Goal: Task Accomplishment & Management: Manage account settings

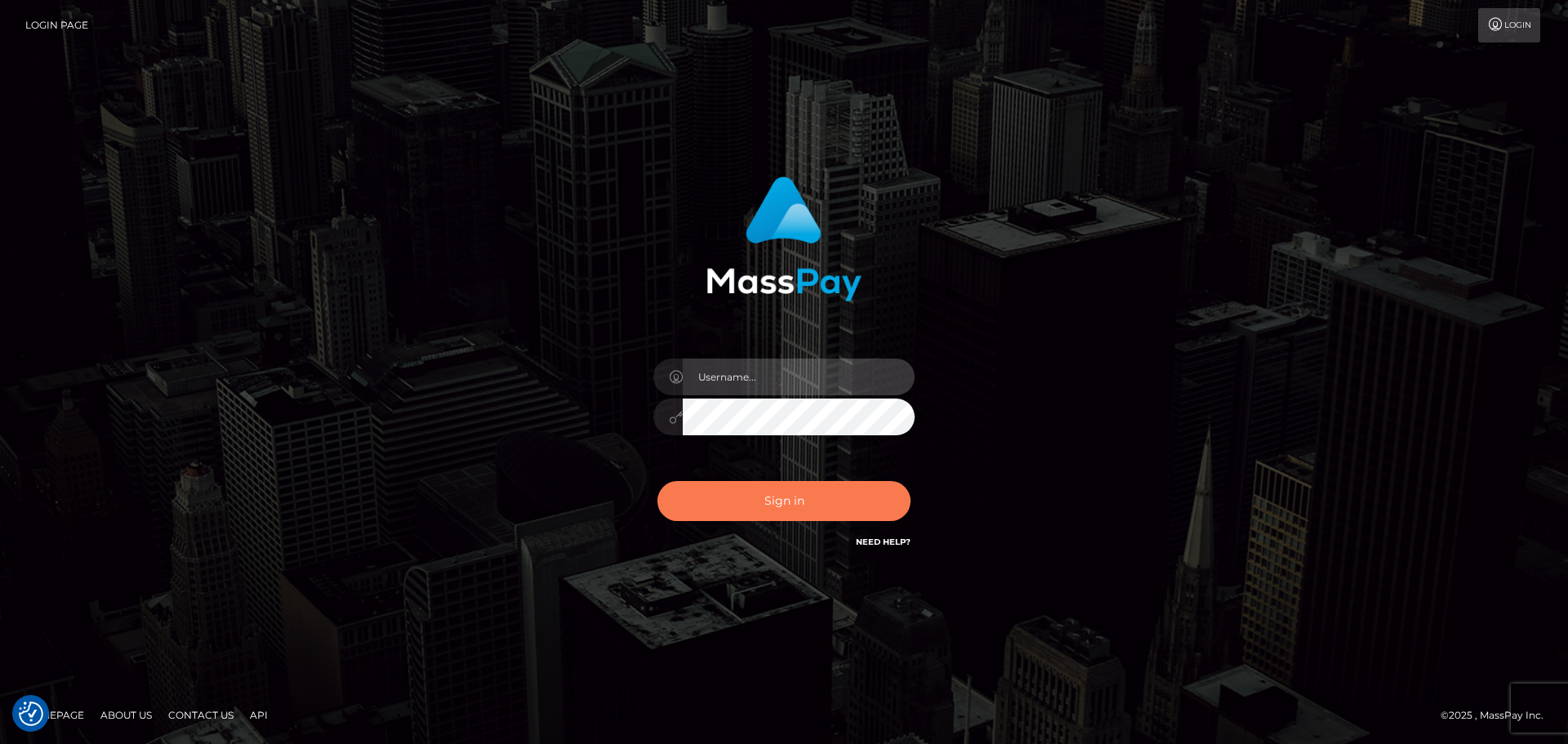
type input "[PERSON_NAME].wowcan"
click at [789, 506] on button "Sign in" at bounding box center [784, 500] width 253 height 40
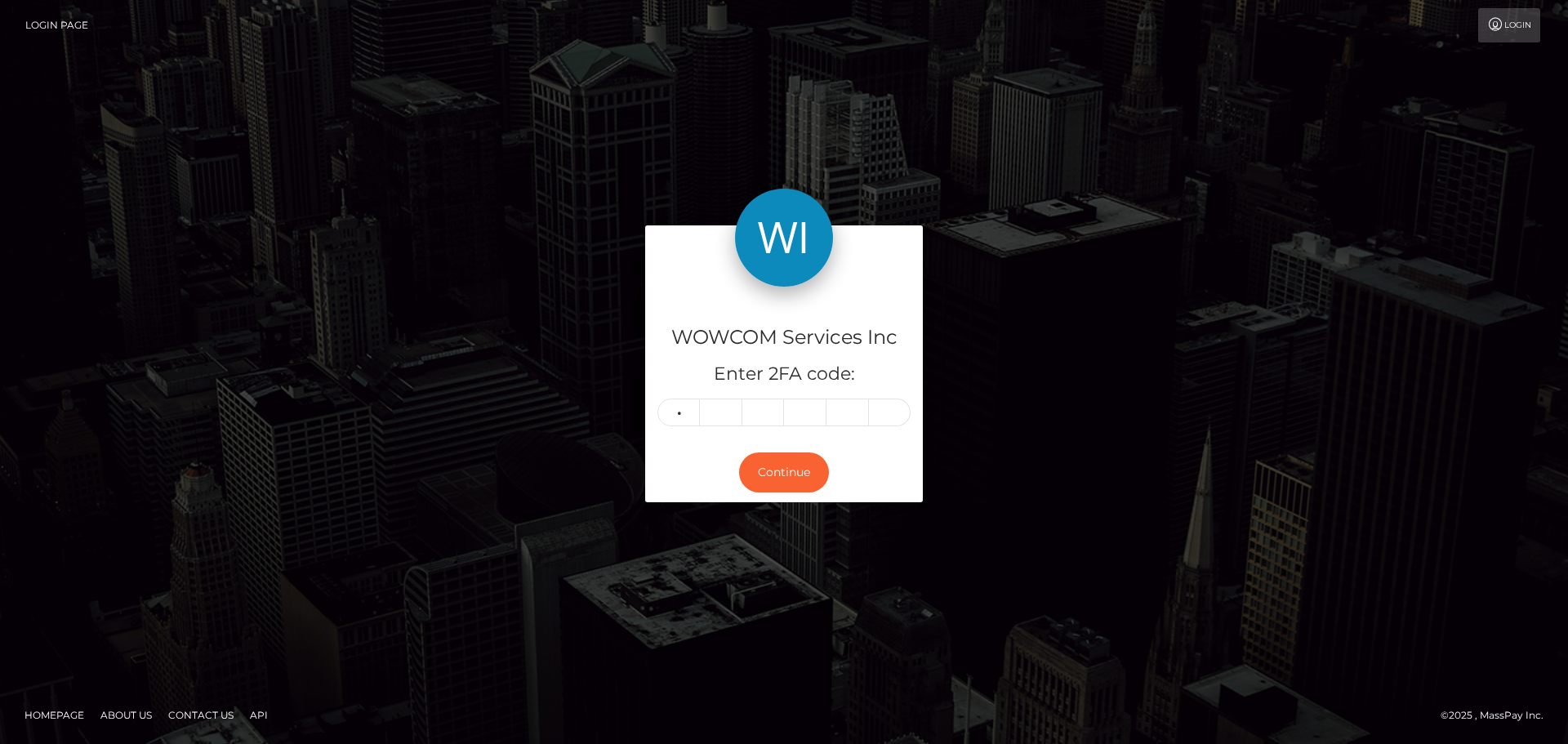
type input "0"
type input "1"
type input "4"
type input "6"
type input "3"
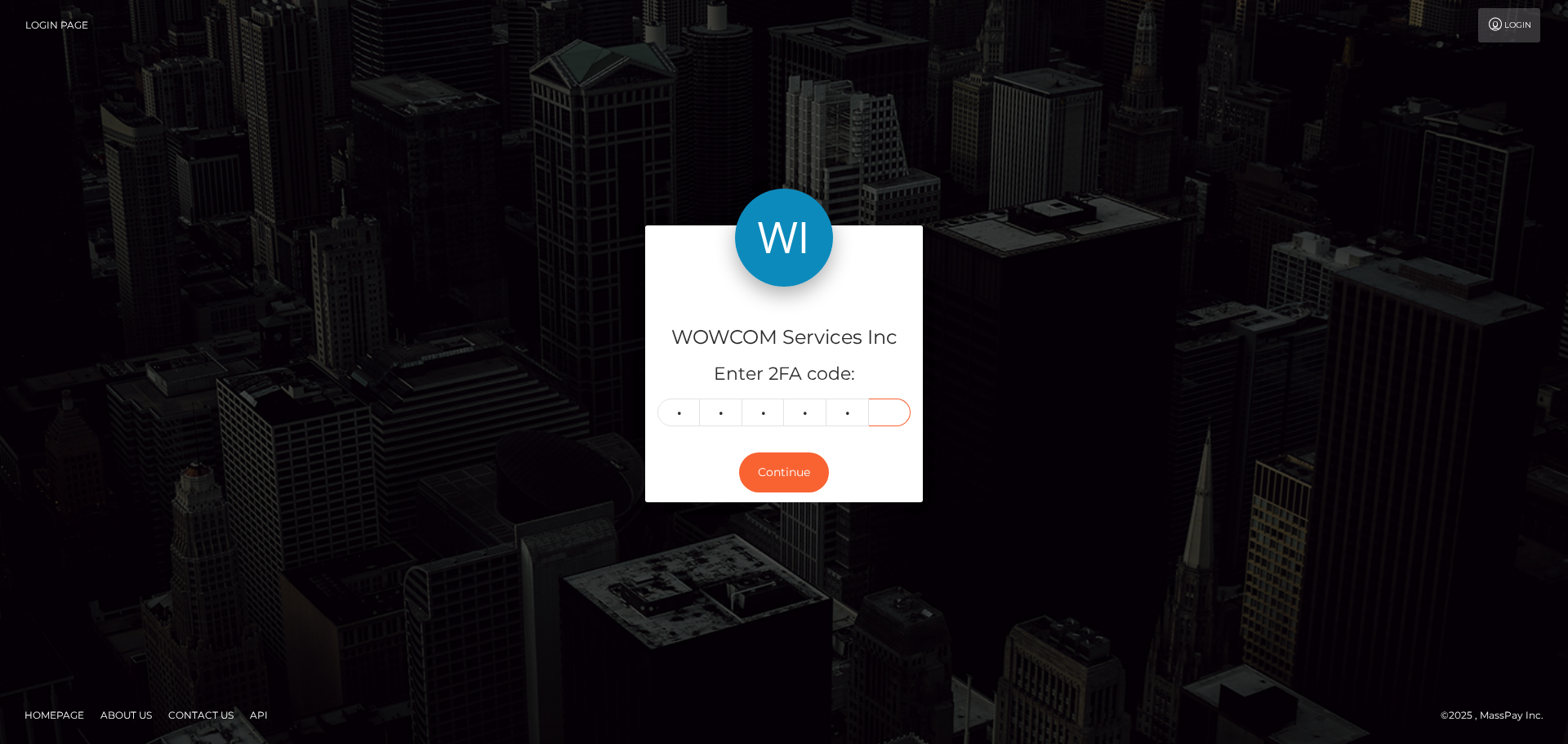
type input "9"
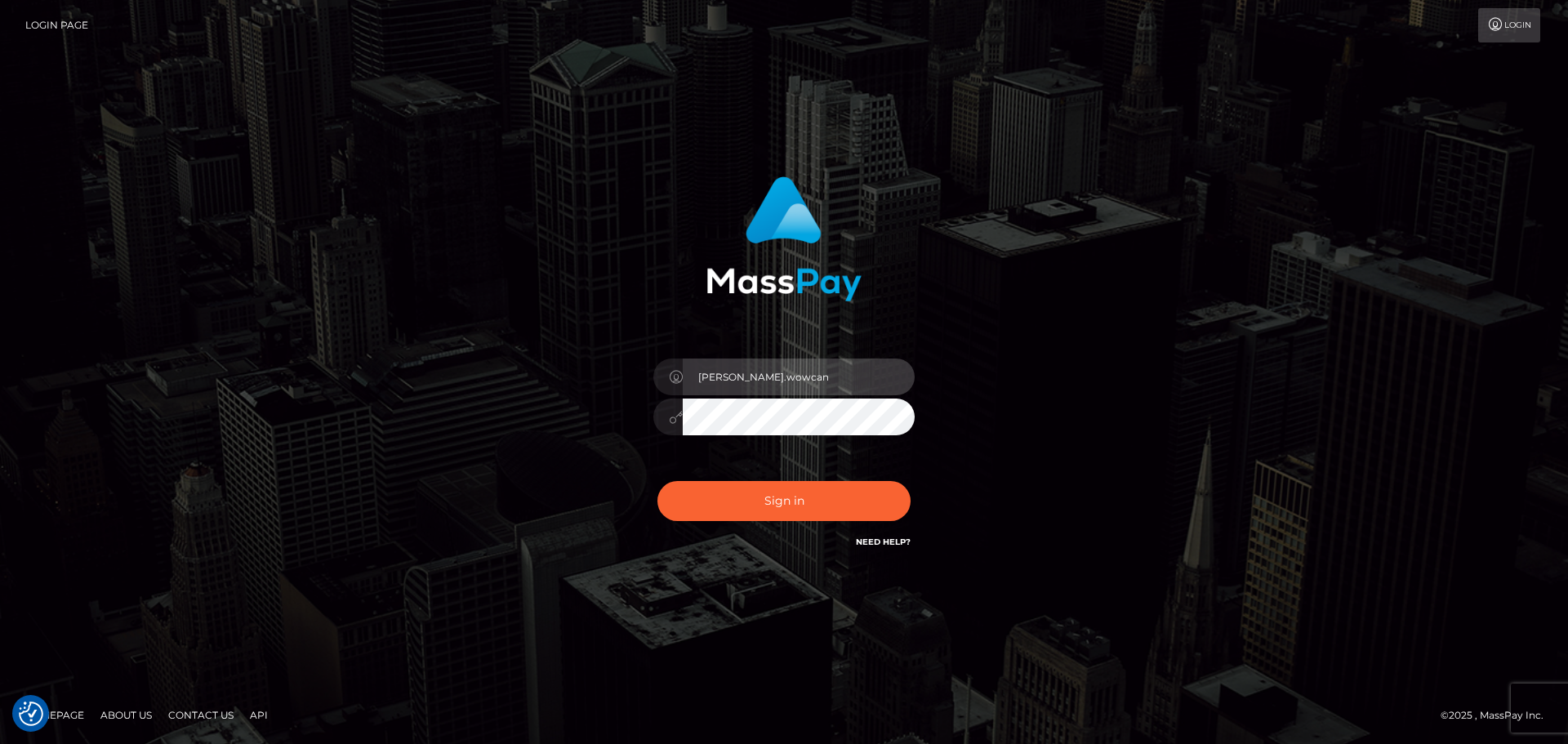
click at [784, 378] on input "[PERSON_NAME].wowcan" at bounding box center [798, 376] width 231 height 37
type input "[PERSON_NAME].rollacan"
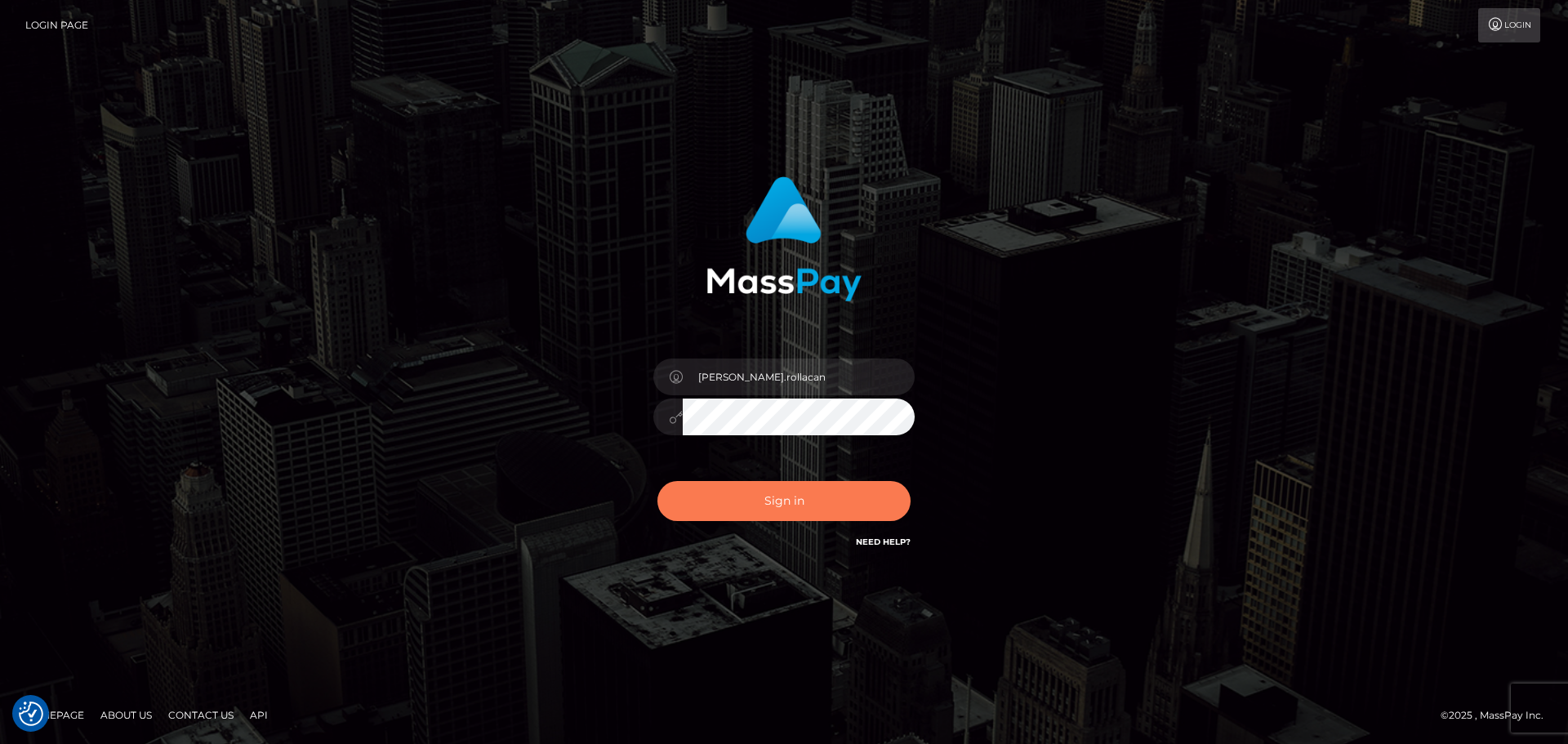
click at [787, 502] on button "Sign in" at bounding box center [784, 500] width 253 height 40
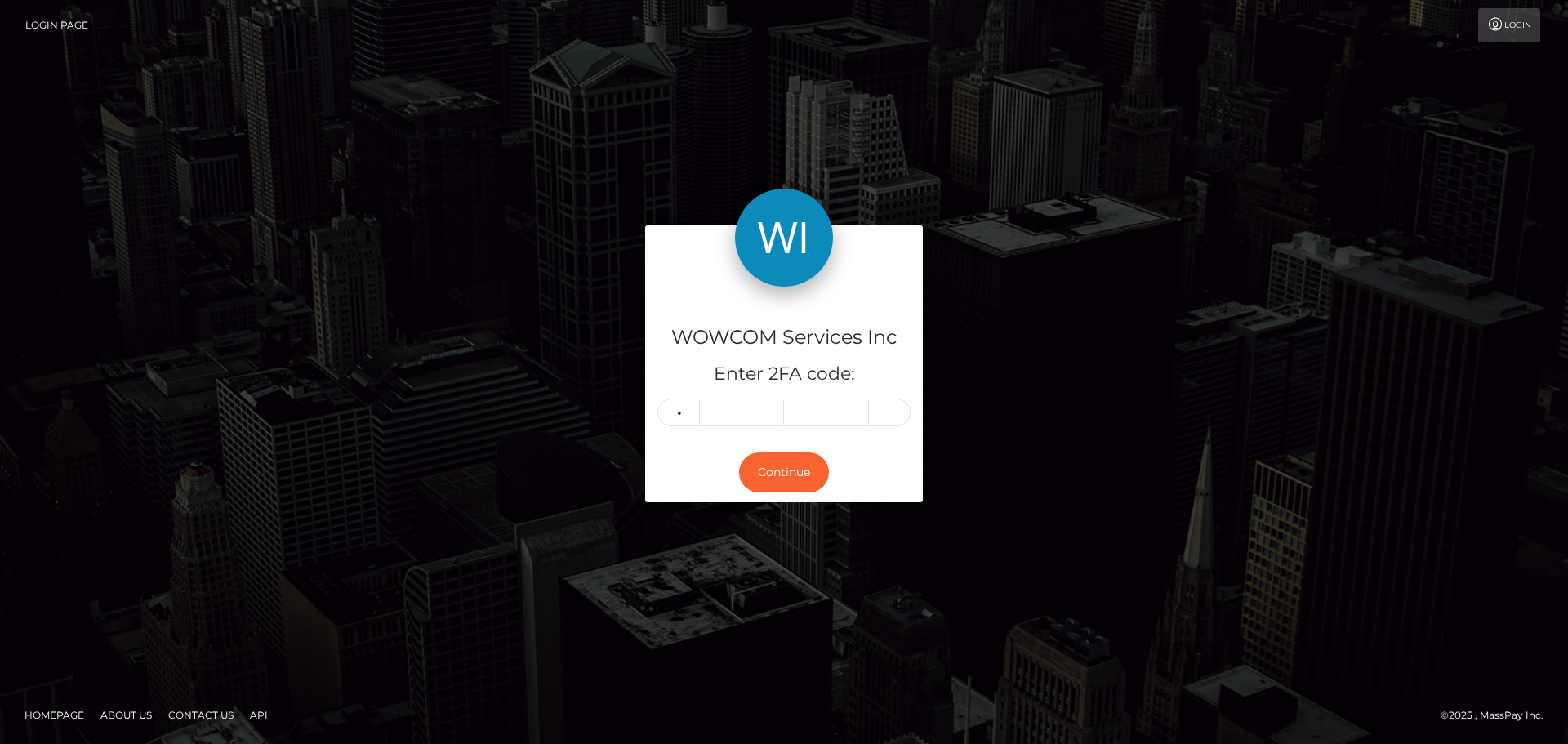
type input "0"
type input "3"
type input "5"
type input "0"
type input "3"
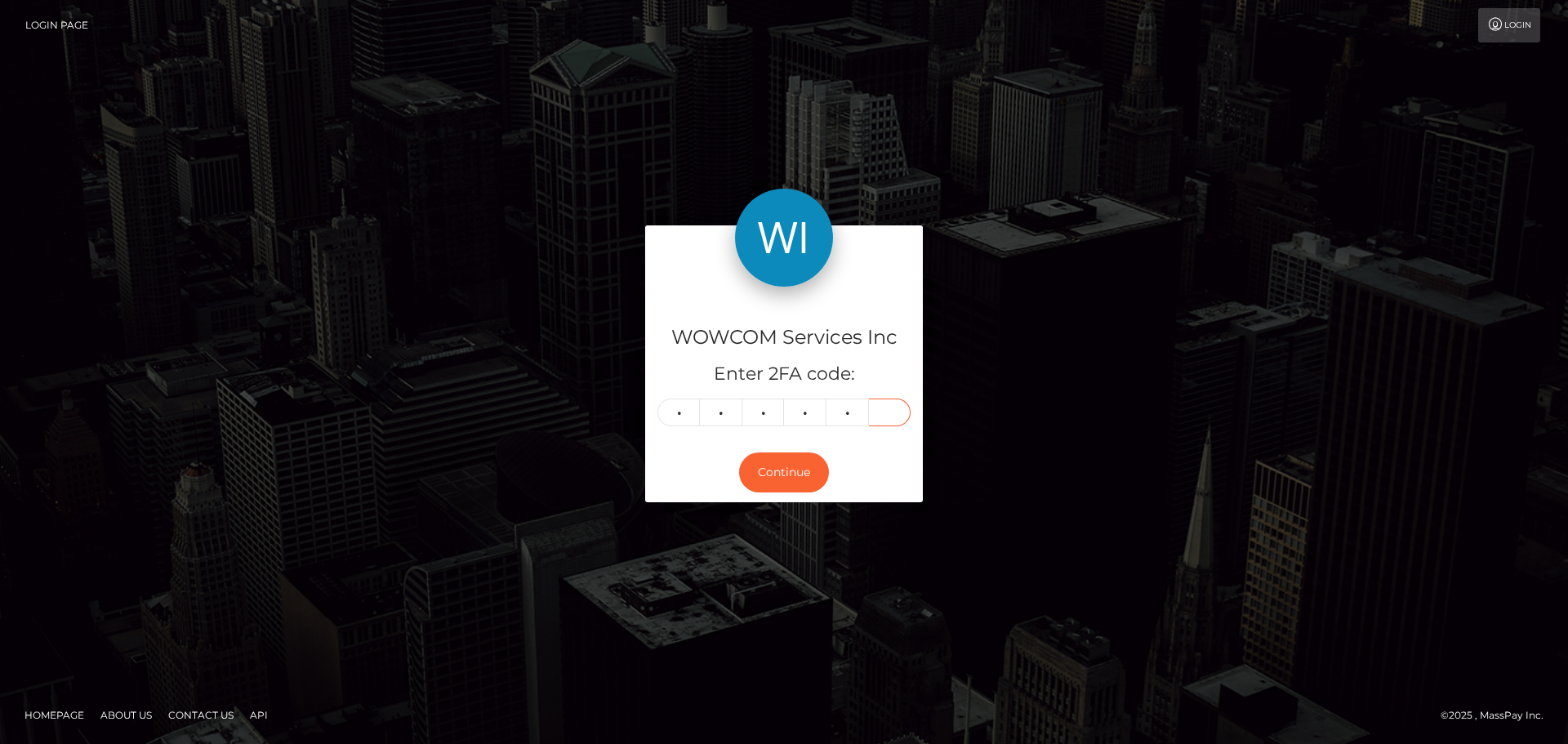
type input "5"
